Goal: Communication & Community: Answer question/provide support

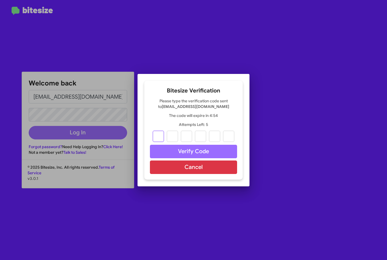
click at [159, 135] on input "text" at bounding box center [158, 136] width 11 height 11
type input "3"
type input "5"
type input "8"
type input "3"
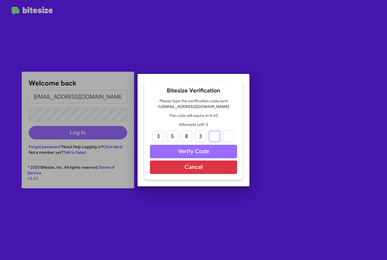
type input "1"
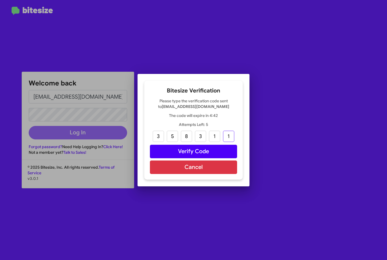
type input "1"
click at [206, 151] on button "Verify Code" at bounding box center [193, 152] width 87 height 14
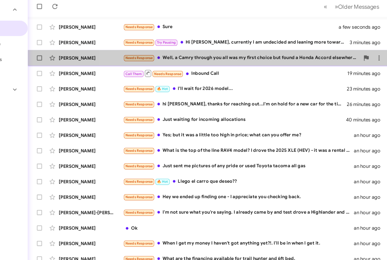
click at [261, 67] on div "[PERSON_NAME] Needs Response Well, a Camry through you all was my first choice …" at bounding box center [229, 72] width 308 height 11
